Goal: Task Accomplishment & Management: Complete application form

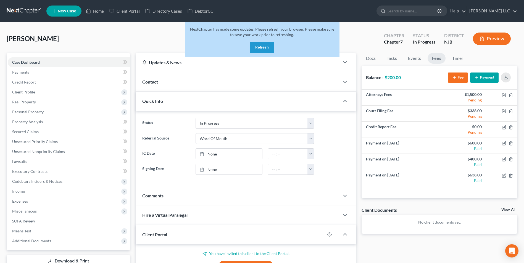
select select "9"
select select "0"
click at [265, 47] on button "Refresh" at bounding box center [262, 47] width 24 height 11
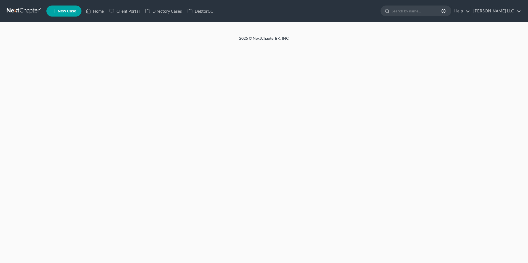
select select "0"
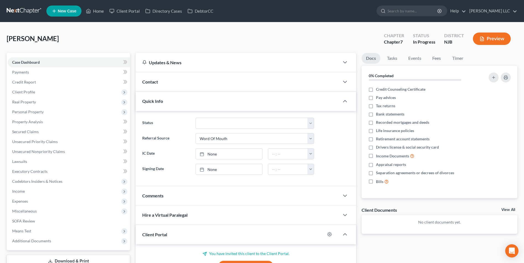
click at [57, 11] on link "New Case" at bounding box center [63, 11] width 35 height 11
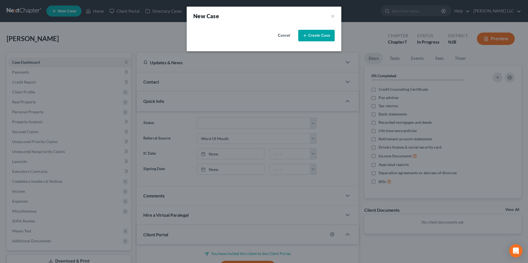
select select "51"
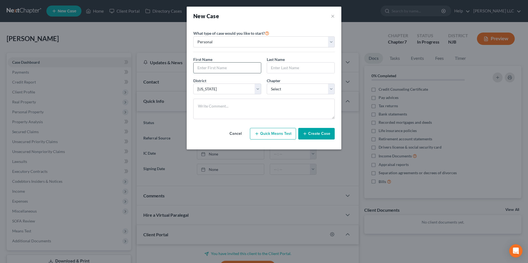
click at [226, 68] on input "text" at bounding box center [226, 68] width 67 height 10
paste input "Kezia Sólveig Hlaðgerðr Hrólfr <fireproofangel13@msn.com>"
click at [288, 68] on input "text" at bounding box center [300, 68] width 67 height 10
drag, startPoint x: 239, startPoint y: 67, endPoint x: 248, endPoint y: 68, distance: 9.7
click at [248, 68] on input "Kezia Sólveig Hlaðgerðr Hrólfr <" at bounding box center [226, 68] width 67 height 10
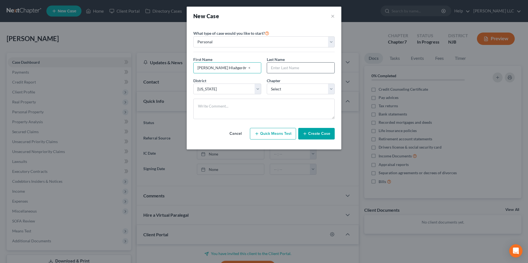
type input "Kezia Sólveig Hlaðgerðr <"
click at [275, 69] on input "text" at bounding box center [300, 68] width 67 height 10
paste input "Hrólfr"
type input "Hrólfr"
drag, startPoint x: 245, startPoint y: 69, endPoint x: 208, endPoint y: 68, distance: 37.3
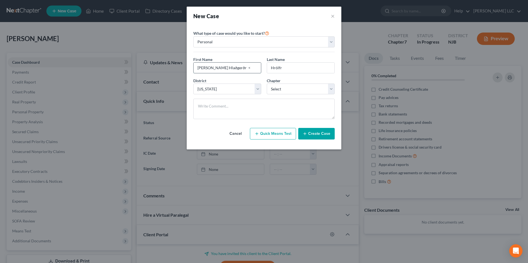
click at [208, 68] on input "Kezia Sólveig Hlaðgerðr <" at bounding box center [226, 68] width 67 height 10
type input "Kezia"
click at [297, 89] on select "Select 7 11 12 13" at bounding box center [301, 89] width 68 height 11
select select "0"
click at [267, 84] on select "Select 7 11 12 13" at bounding box center [301, 89] width 68 height 11
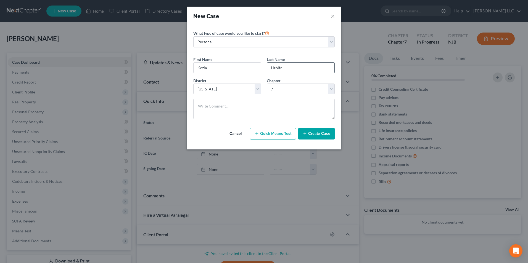
click at [269, 69] on input "Hrólfr" at bounding box center [300, 68] width 67 height 10
click at [313, 134] on button "Create Case" at bounding box center [316, 134] width 36 height 12
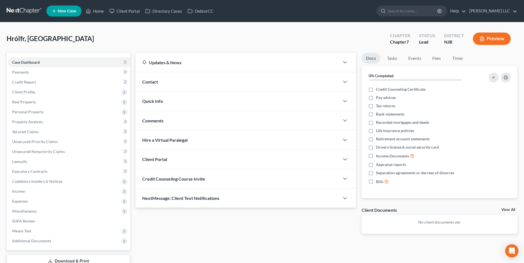
click at [204, 104] on div "Quick Info" at bounding box center [237, 101] width 204 height 19
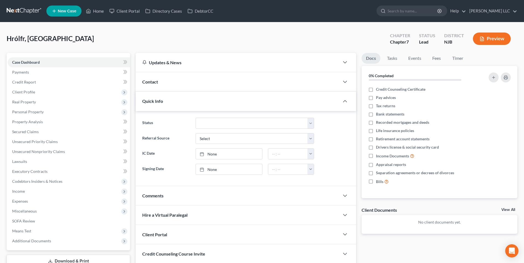
click at [225, 144] on ng-include "Status Discharged Discharged & Reported Discharge Litigation Dismissal Notice D…" at bounding box center [245, 146] width 207 height 57
click at [227, 142] on select "Select Word Of Mouth Previous Clients Direct Mail Website Google Search Modern …" at bounding box center [254, 138] width 118 height 11
select select "4"
click at [195, 133] on select "Select Word Of Mouth Previous Clients Direct Mail Website Google Search Modern …" at bounding box center [254, 138] width 118 height 11
click at [185, 165] on label "Signing Date" at bounding box center [165, 169] width 53 height 11
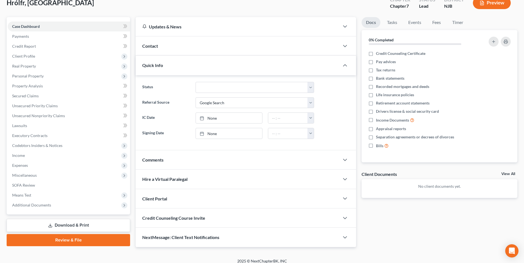
scroll to position [41, 0]
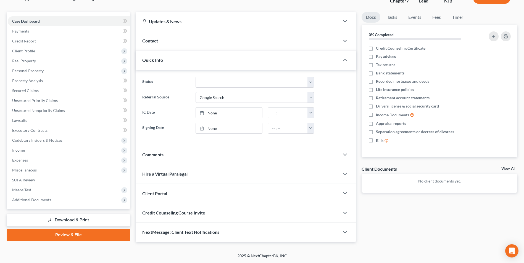
click at [212, 200] on div "Client Portal" at bounding box center [237, 193] width 204 height 19
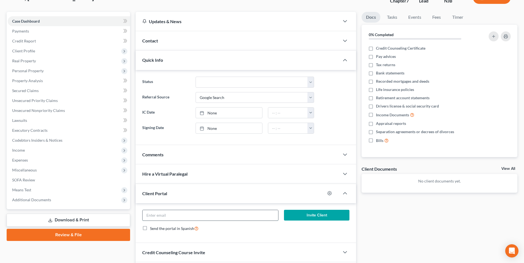
click at [212, 217] on input "email" at bounding box center [209, 215] width 135 height 10
paste input "Kezia Sólveig Hlaðgerðr Hrólfr <fireproofangel13@msn.com>"
type input "fireproofangel13@msn.com"
click at [305, 216] on button "Invite Client" at bounding box center [316, 215] width 65 height 11
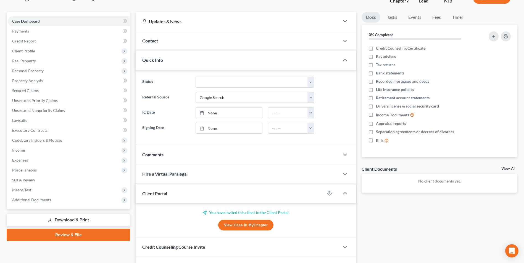
click at [70, 6] on div "Hrólfr, Kezia Upgraded Chapter Chapter 7 Status Lead District NJB Preview" at bounding box center [262, 0] width 510 height 24
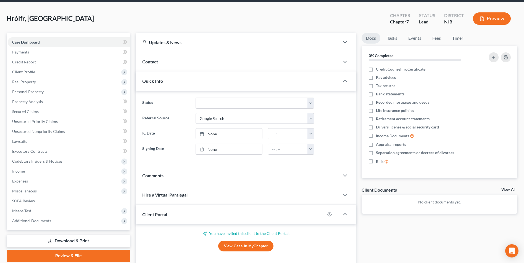
scroll to position [0, 0]
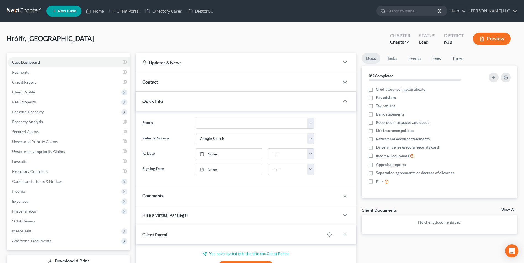
click at [53, 10] on icon at bounding box center [54, 11] width 5 height 7
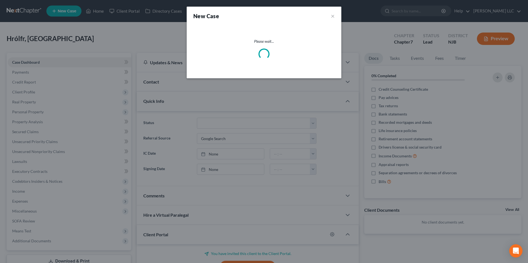
select select "51"
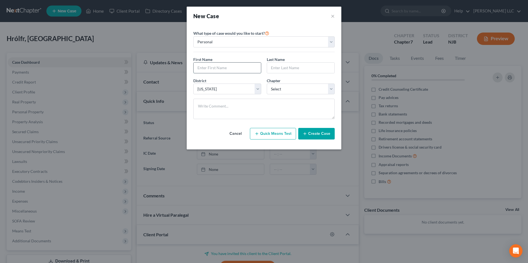
click at [208, 67] on input "text" at bounding box center [226, 68] width 67 height 10
type input "Rasean"
type input "Yancey"
click at [300, 88] on select "Select 7 11 12 13" at bounding box center [301, 89] width 68 height 11
select select "0"
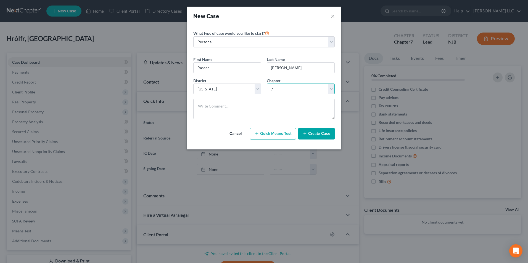
click at [267, 84] on select "Select 7 11 12 13" at bounding box center [301, 89] width 68 height 11
click at [318, 133] on button "Create Case" at bounding box center [316, 134] width 36 height 12
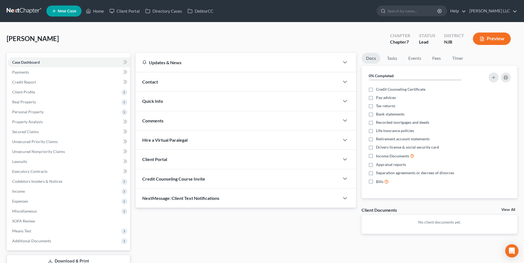
click at [211, 103] on div "Quick Info" at bounding box center [237, 101] width 204 height 19
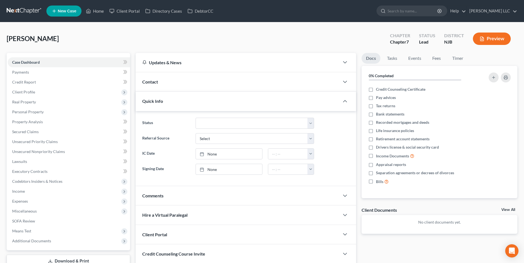
click at [211, 233] on div "Client Portal" at bounding box center [237, 234] width 204 height 19
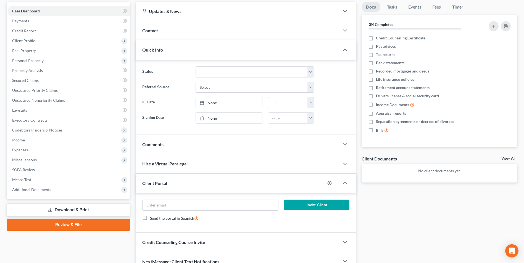
scroll to position [55, 0]
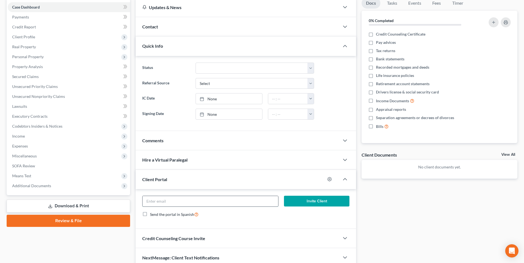
click at [201, 200] on input "email" at bounding box center [209, 201] width 135 height 10
paste input "Rasean609@gmail.com"
type input "Rasean609@gmail.com"
click at [313, 200] on button "Invite Client" at bounding box center [316, 201] width 65 height 11
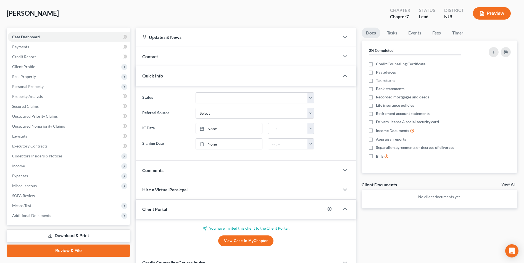
scroll to position [0, 0]
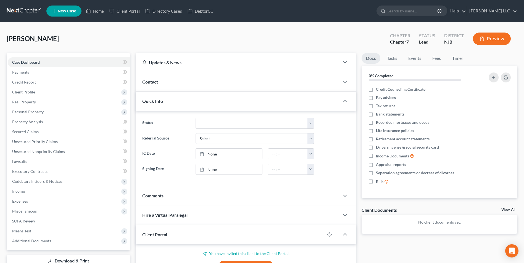
click at [28, 9] on link at bounding box center [24, 11] width 35 height 10
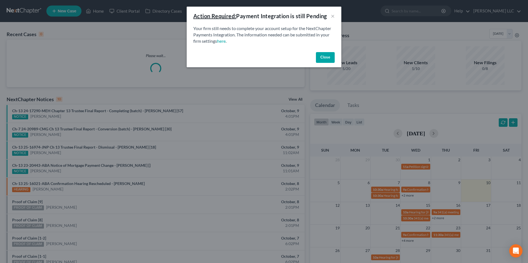
click at [330, 55] on button "Close" at bounding box center [325, 57] width 19 height 11
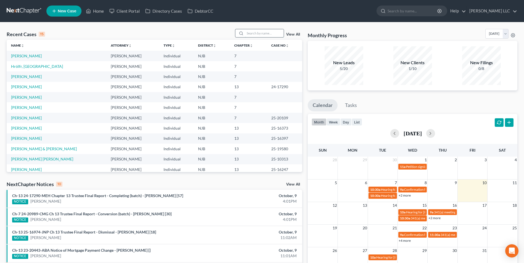
click at [262, 36] on input "search" at bounding box center [264, 33] width 39 height 8
type input "conda"
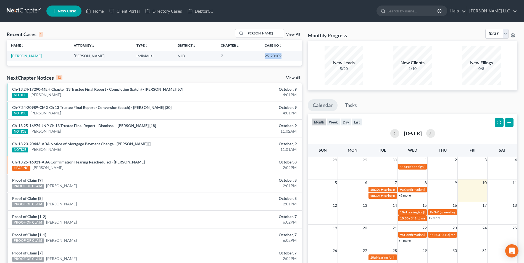
drag, startPoint x: 280, startPoint y: 57, endPoint x: 263, endPoint y: 56, distance: 16.8
click at [263, 56] on td "25-20109" at bounding box center [281, 56] width 42 height 10
copy td "25-20109"
click at [14, 55] on link "Conda, Lori Beth" at bounding box center [26, 56] width 31 height 5
select select "4"
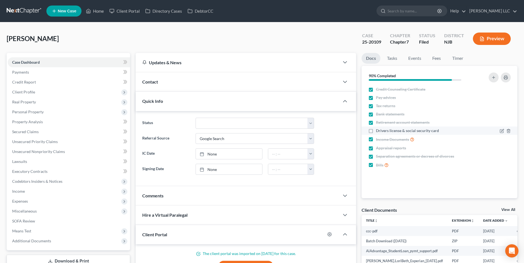
click at [376, 131] on label "Drivers license & social security card" at bounding box center [407, 131] width 63 height 6
click at [378, 131] on input "Drivers license & social security card" at bounding box center [380, 130] width 4 height 4
checkbox input "true"
click at [390, 58] on link "Tasks" at bounding box center [391, 58] width 19 height 11
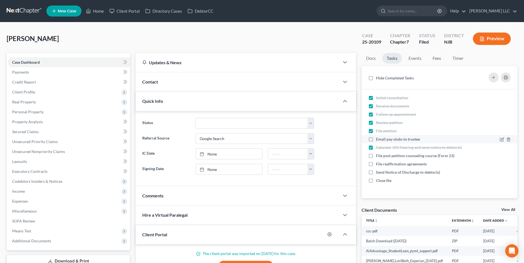
click at [376, 141] on label "Email pay stubs to trustee" at bounding box center [400, 140] width 48 height 6
click at [378, 140] on input "Email pay stubs to trustee" at bounding box center [380, 139] width 4 height 4
checkbox input "true"
click at [416, 56] on link "Events" at bounding box center [415, 58] width 22 height 11
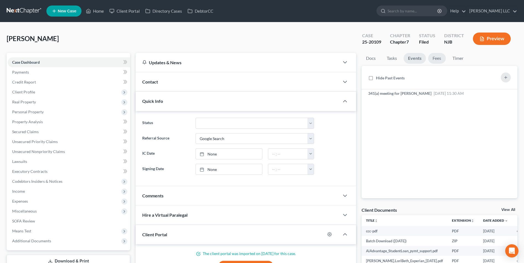
click at [439, 57] on link "Fees" at bounding box center [437, 58] width 18 height 11
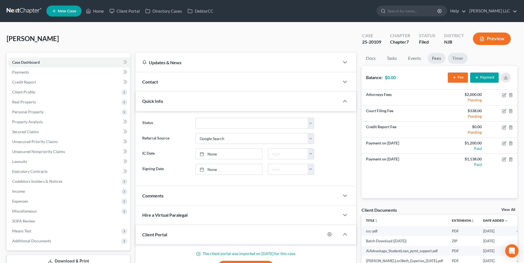
click at [458, 59] on link "Timer" at bounding box center [457, 58] width 20 height 11
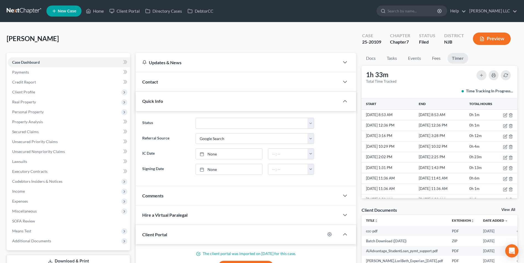
click at [28, 11] on link at bounding box center [24, 11] width 35 height 10
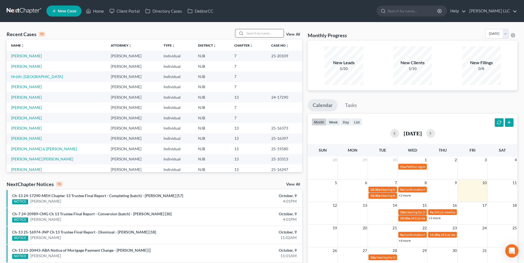
click at [265, 33] on input "search" at bounding box center [264, 33] width 39 height 8
type input "mann"
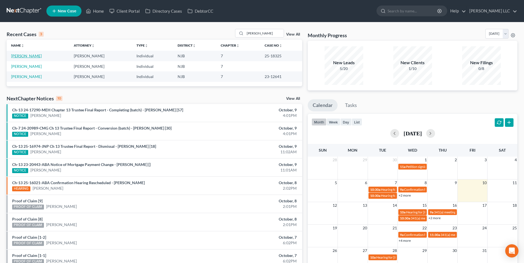
click at [32, 57] on link "Mann, Kristen" at bounding box center [26, 56] width 31 height 5
select select "4"
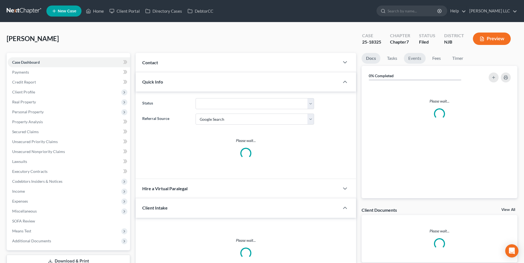
click at [413, 60] on link "Events" at bounding box center [414, 58] width 22 height 11
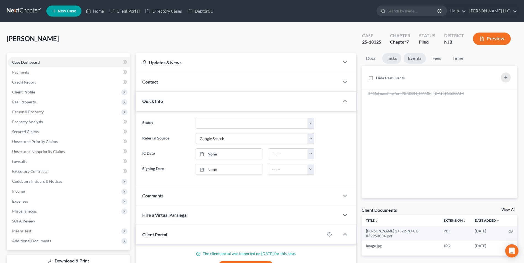
click at [392, 57] on link "Tasks" at bounding box center [391, 58] width 19 height 11
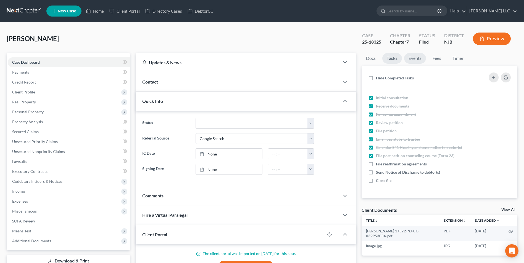
click at [411, 60] on link "Events" at bounding box center [415, 58] width 22 height 11
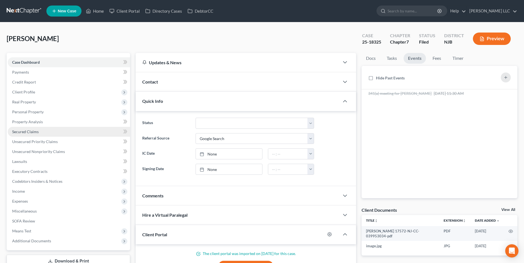
click at [34, 133] on span "Secured Claims" at bounding box center [25, 131] width 26 height 5
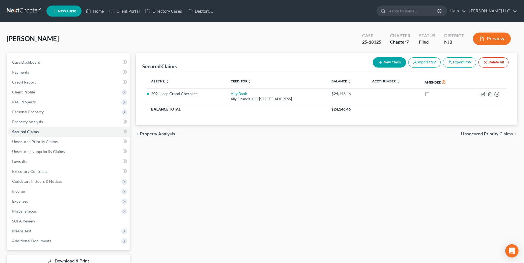
click at [17, 11] on link at bounding box center [24, 11] width 35 height 10
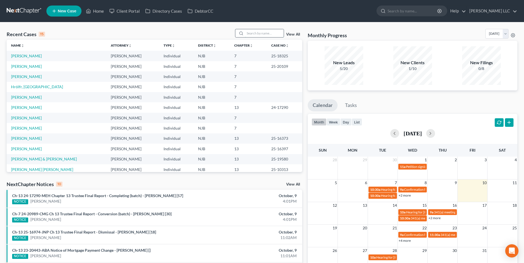
click at [256, 33] on input "search" at bounding box center [264, 33] width 39 height 8
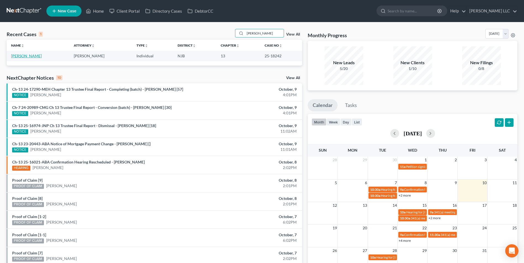
type input "[PERSON_NAME]"
click at [26, 56] on link "[PERSON_NAME]" at bounding box center [26, 56] width 31 height 5
select select "4"
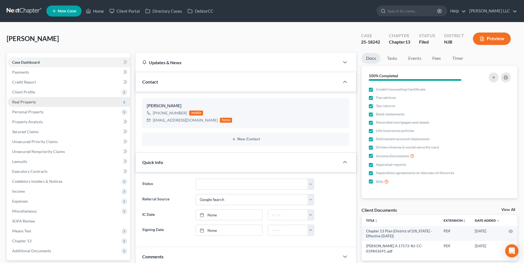
click at [29, 102] on span "Real Property" at bounding box center [24, 102] width 24 height 5
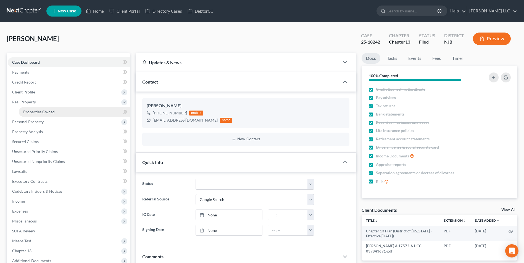
click at [39, 112] on span "Properties Owned" at bounding box center [38, 112] width 31 height 5
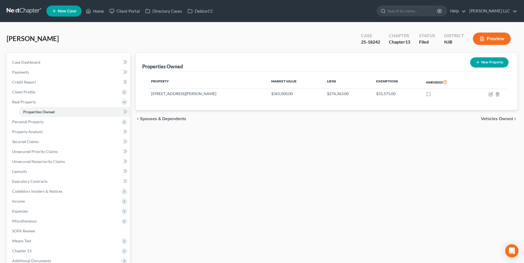
click at [54, 12] on icon at bounding box center [54, 11] width 5 height 7
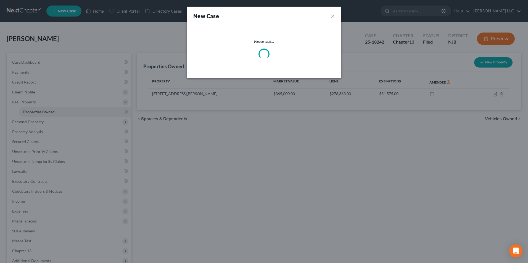
select select "51"
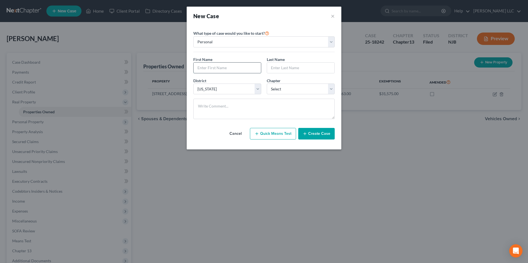
click at [200, 68] on input "text" at bounding box center [226, 68] width 67 height 10
type input "[PERSON_NAME]"
click at [278, 88] on select "Select 7 11 12 13" at bounding box center [301, 89] width 68 height 11
select select "0"
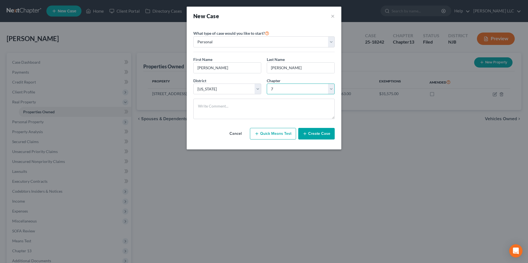
click at [267, 84] on select "Select 7 11 12 13" at bounding box center [301, 89] width 68 height 11
click at [310, 133] on button "Create Case" at bounding box center [316, 134] width 36 height 12
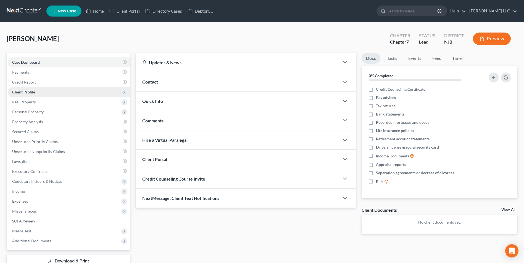
click at [43, 94] on span "Client Profile" at bounding box center [69, 92] width 122 height 10
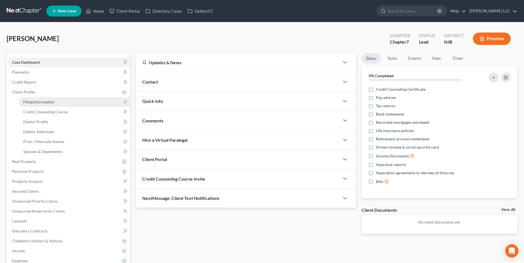
click at [43, 103] on span "Filing Information" at bounding box center [38, 102] width 31 height 5
select select "1"
select select "0"
select select "51"
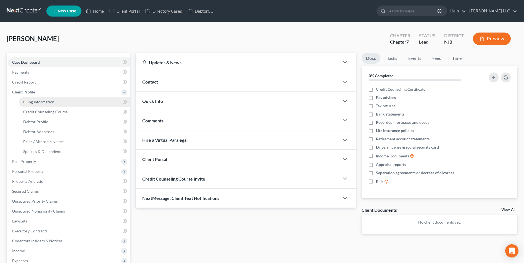
select select "33"
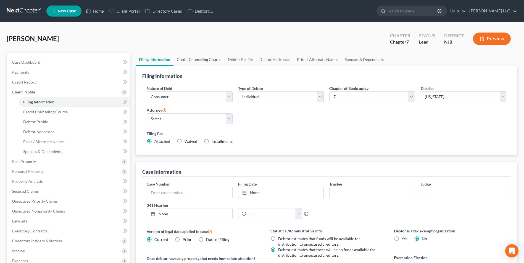
click at [197, 59] on link "Credit Counseling Course" at bounding box center [198, 59] width 51 height 13
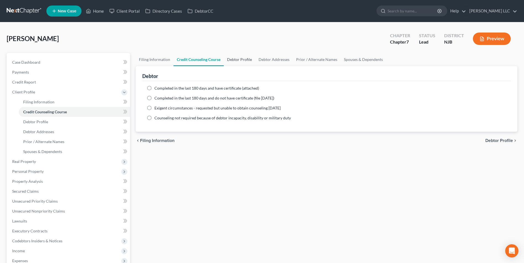
click at [236, 61] on link "Debtor Profile" at bounding box center [239, 59] width 31 height 13
select select "0"
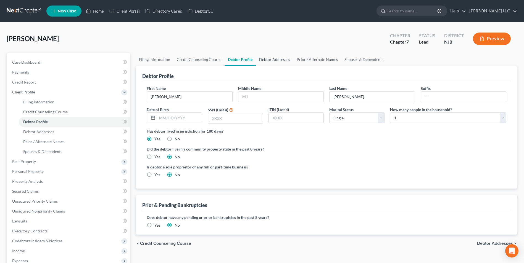
click at [277, 60] on link "Debtor Addresses" at bounding box center [275, 59] width 38 height 13
select select "0"
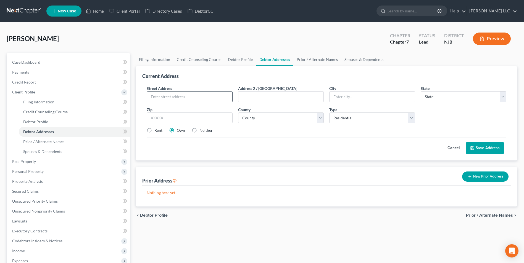
click at [164, 98] on input "text" at bounding box center [189, 97] width 85 height 10
click at [322, 116] on select "County" at bounding box center [281, 118] width 86 height 11
click at [321, 118] on select "County" at bounding box center [281, 118] width 86 height 11
click at [189, 97] on input "text" at bounding box center [189, 97] width 85 height 10
click at [194, 98] on input "text" at bounding box center [189, 97] width 85 height 10
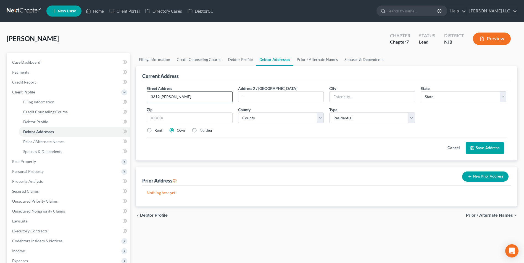
type input "3312 [PERSON_NAME]"
type input "07747"
type input "Matawan"
select select "33"
click at [264, 120] on select "County [GEOGRAPHIC_DATA] [GEOGRAPHIC_DATA] [GEOGRAPHIC_DATA] [GEOGRAPHIC_DATA] …" at bounding box center [281, 118] width 86 height 11
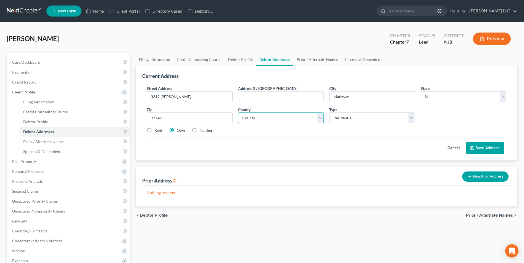
select select "12"
click at [238, 113] on select "County [GEOGRAPHIC_DATA] [GEOGRAPHIC_DATA] [GEOGRAPHIC_DATA] [GEOGRAPHIC_DATA] …" at bounding box center [281, 118] width 86 height 11
click at [480, 149] on button "Save Address" at bounding box center [484, 148] width 38 height 12
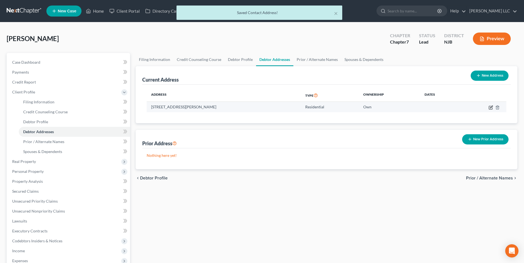
click at [492, 109] on icon "button" at bounding box center [489, 107] width 3 height 3
select select "33"
select select "12"
select select "0"
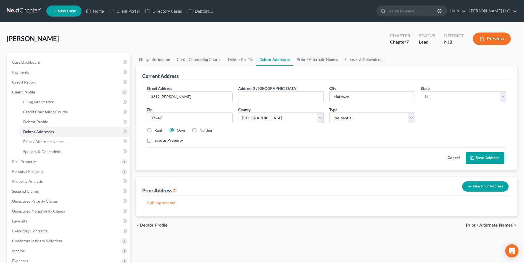
click at [154, 132] on label "Rent" at bounding box center [158, 131] width 8 height 6
click at [156, 131] on input "Rent" at bounding box center [158, 130] width 4 height 4
radio input "true"
click at [491, 158] on button "Save Address" at bounding box center [484, 158] width 38 height 12
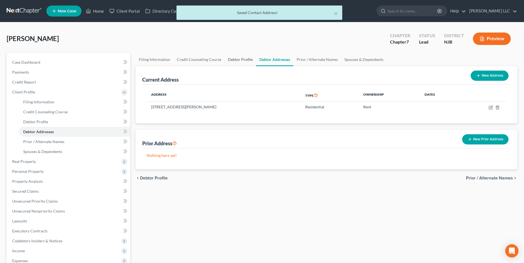
click at [235, 61] on link "Debtor Profile" at bounding box center [239, 59] width 31 height 13
select select "0"
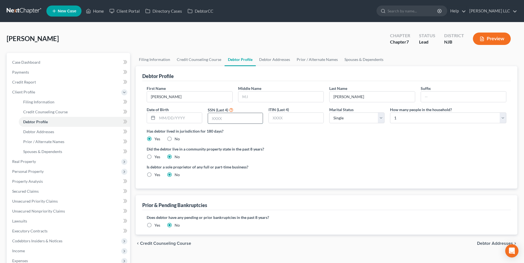
click at [227, 121] on input "text" at bounding box center [235, 118] width 55 height 10
click at [162, 119] on input "text" at bounding box center [179, 118] width 44 height 10
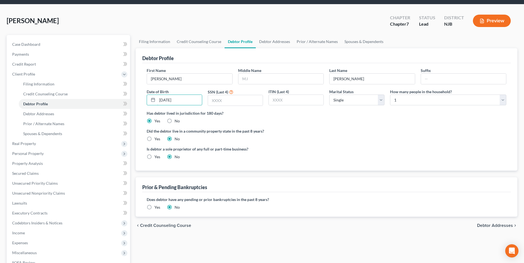
scroll to position [28, 0]
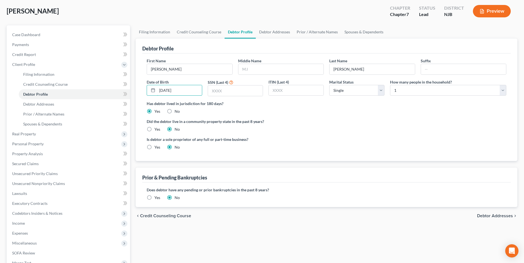
type input "[DATE]"
click at [491, 217] on span "Debtor Addresses" at bounding box center [495, 216] width 36 height 4
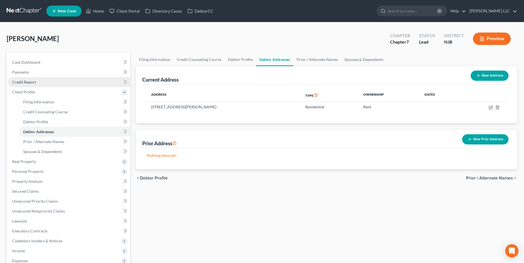
click at [32, 83] on span "Credit Report" at bounding box center [24, 82] width 24 height 5
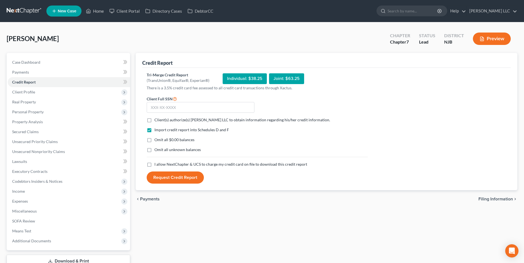
click at [154, 121] on label "Client(s) authorize(s) [PERSON_NAME] LLC to obtain information regarding his/he…" at bounding box center [242, 120] width 176 height 6
click at [156, 121] on input "Client(s) authorize(s) [PERSON_NAME] LLC to obtain information regarding his/he…" at bounding box center [158, 119] width 4 height 4
checkbox input "true"
click at [154, 142] on label "Omit all $0.00 balances" at bounding box center [174, 140] width 40 height 6
click at [156, 141] on input "Omit all $0.00 balances" at bounding box center [158, 139] width 4 height 4
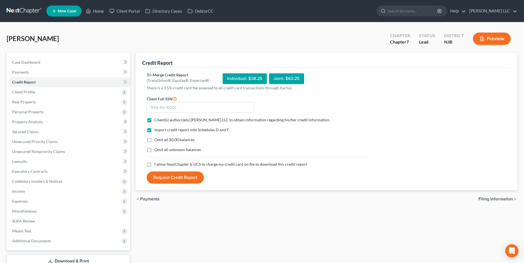
checkbox input "true"
click at [154, 166] on label "I allow NextChapter & UCS to charge my credit card on file to download this cre…" at bounding box center [230, 165] width 153 height 6
click at [156, 165] on input "I allow NextChapter & UCS to charge my credit card on file to download this cre…" at bounding box center [158, 164] width 4 height 4
checkbox input "true"
click at [168, 107] on input "text" at bounding box center [201, 107] width 108 height 11
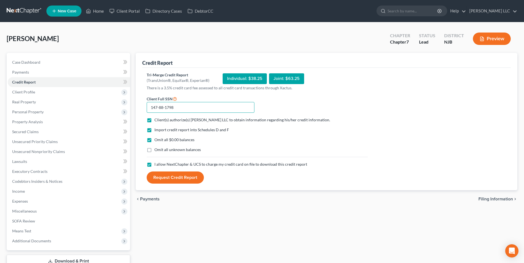
type input "147-88-1798"
click at [168, 179] on button "Request Credit Report" at bounding box center [175, 178] width 57 height 12
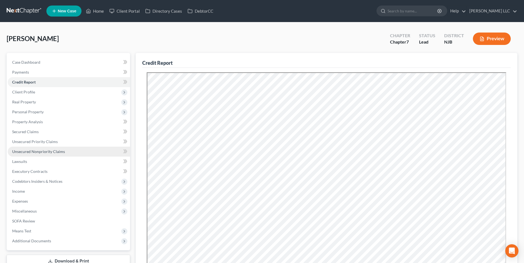
click at [41, 151] on span "Unsecured Nonpriority Claims" at bounding box center [38, 151] width 53 height 5
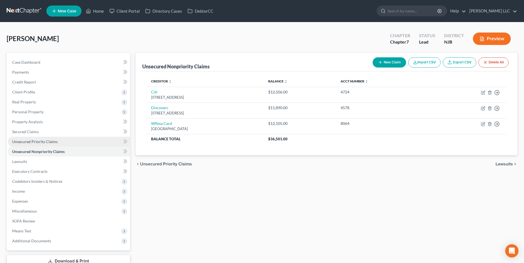
click at [42, 142] on span "Unsecured Priority Claims" at bounding box center [35, 141] width 46 height 5
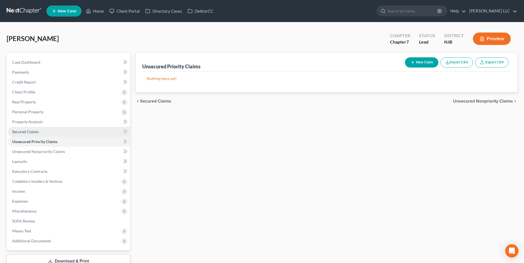
click at [36, 130] on span "Secured Claims" at bounding box center [25, 131] width 26 height 5
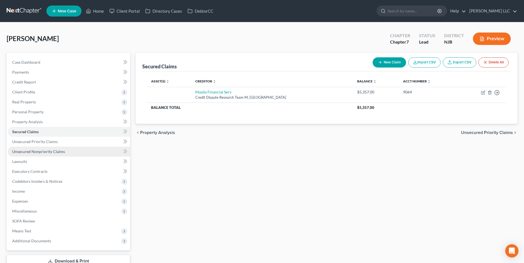
click at [36, 150] on span "Unsecured Nonpriority Claims" at bounding box center [38, 151] width 53 height 5
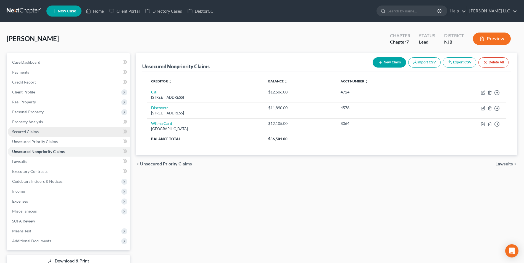
click at [46, 133] on link "Secured Claims" at bounding box center [69, 132] width 122 height 10
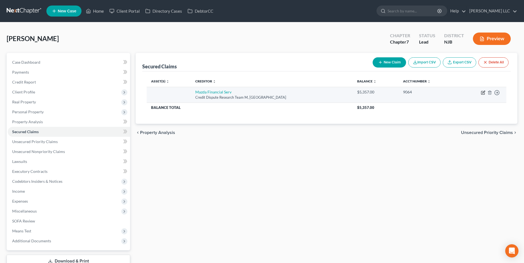
click at [485, 93] on icon "button" at bounding box center [482, 93] width 4 height 4
select select "45"
select select "0"
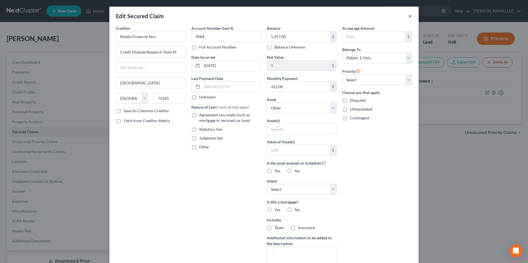
click at [408, 17] on button "×" at bounding box center [410, 16] width 4 height 7
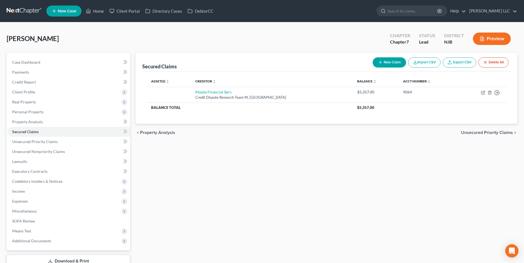
scroll to position [28, 0]
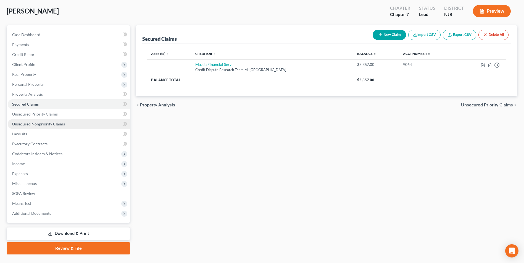
click at [39, 127] on link "Unsecured Nonpriority Claims" at bounding box center [69, 124] width 122 height 10
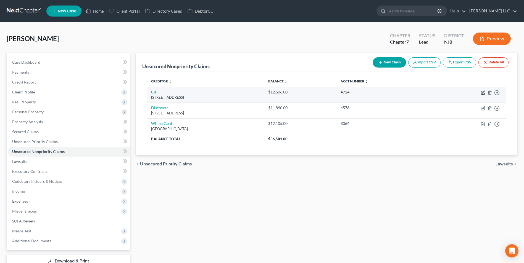
click at [482, 94] on icon "button" at bounding box center [482, 92] width 3 height 3
select select "43"
select select "2"
select select "0"
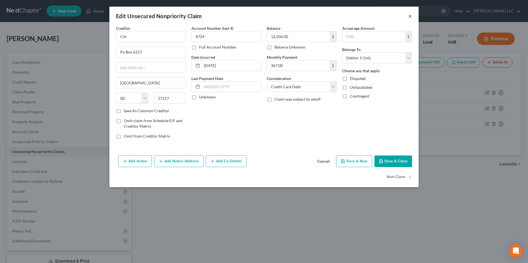
click at [409, 17] on button "×" at bounding box center [410, 16] width 4 height 7
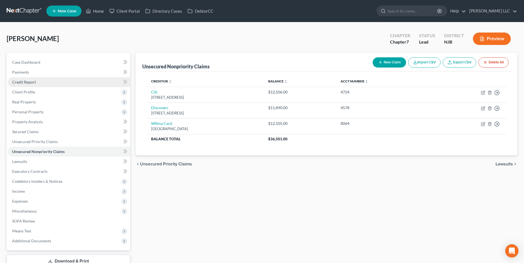
click at [43, 82] on link "Credit Report" at bounding box center [69, 82] width 122 height 10
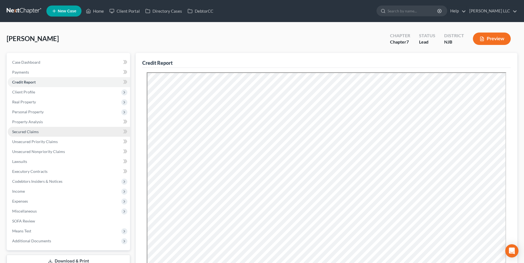
click at [44, 132] on link "Secured Claims" at bounding box center [69, 132] width 122 height 10
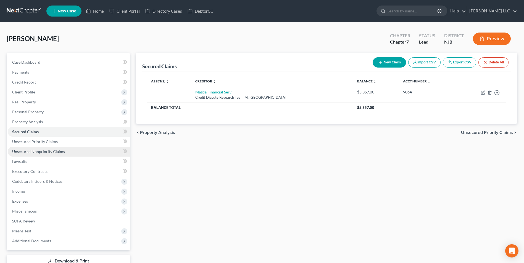
click at [48, 153] on span "Unsecured Nonpriority Claims" at bounding box center [38, 151] width 53 height 5
